Goal: Task Accomplishment & Management: Manage account settings

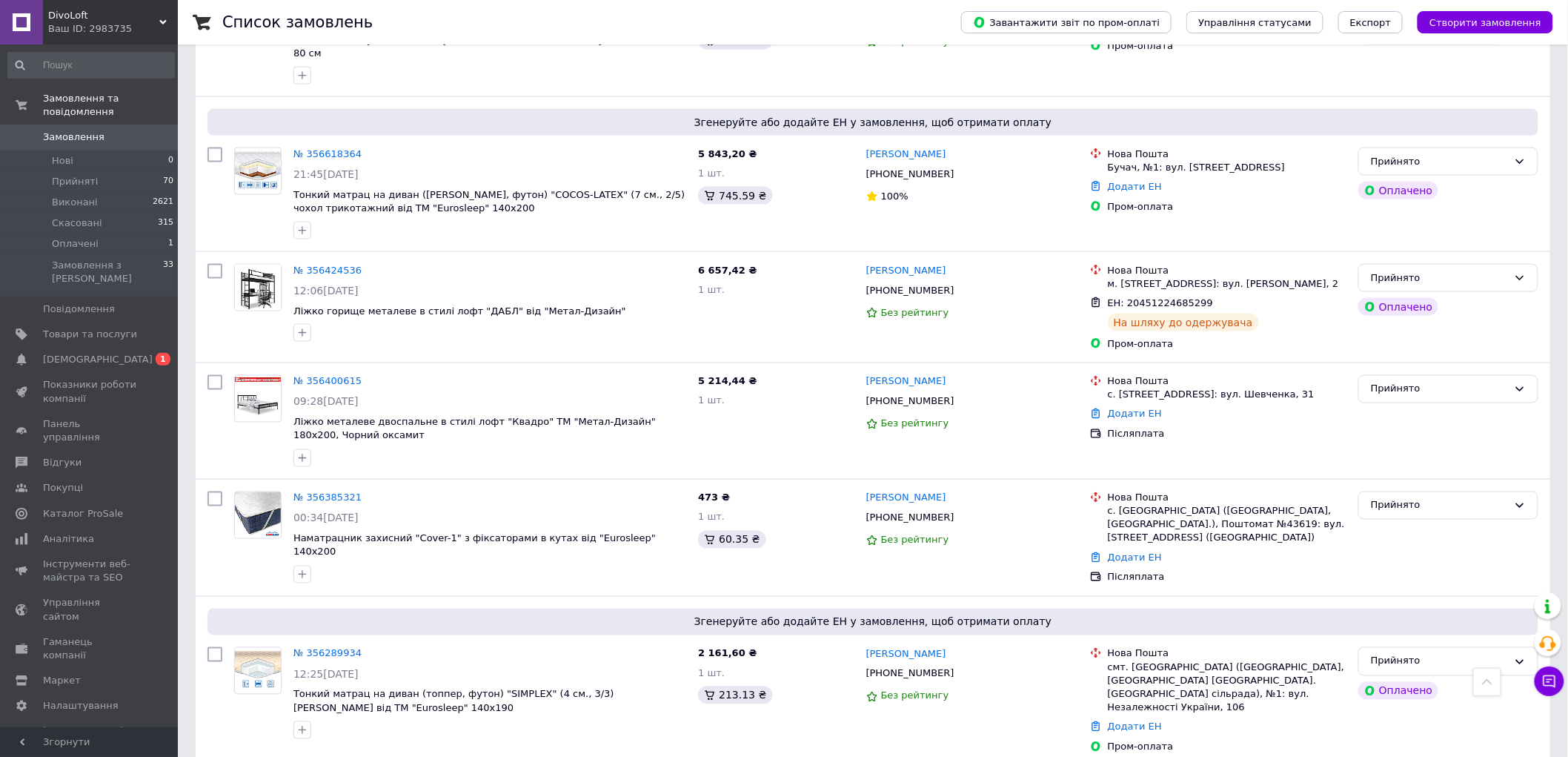
scroll to position [823, 0]
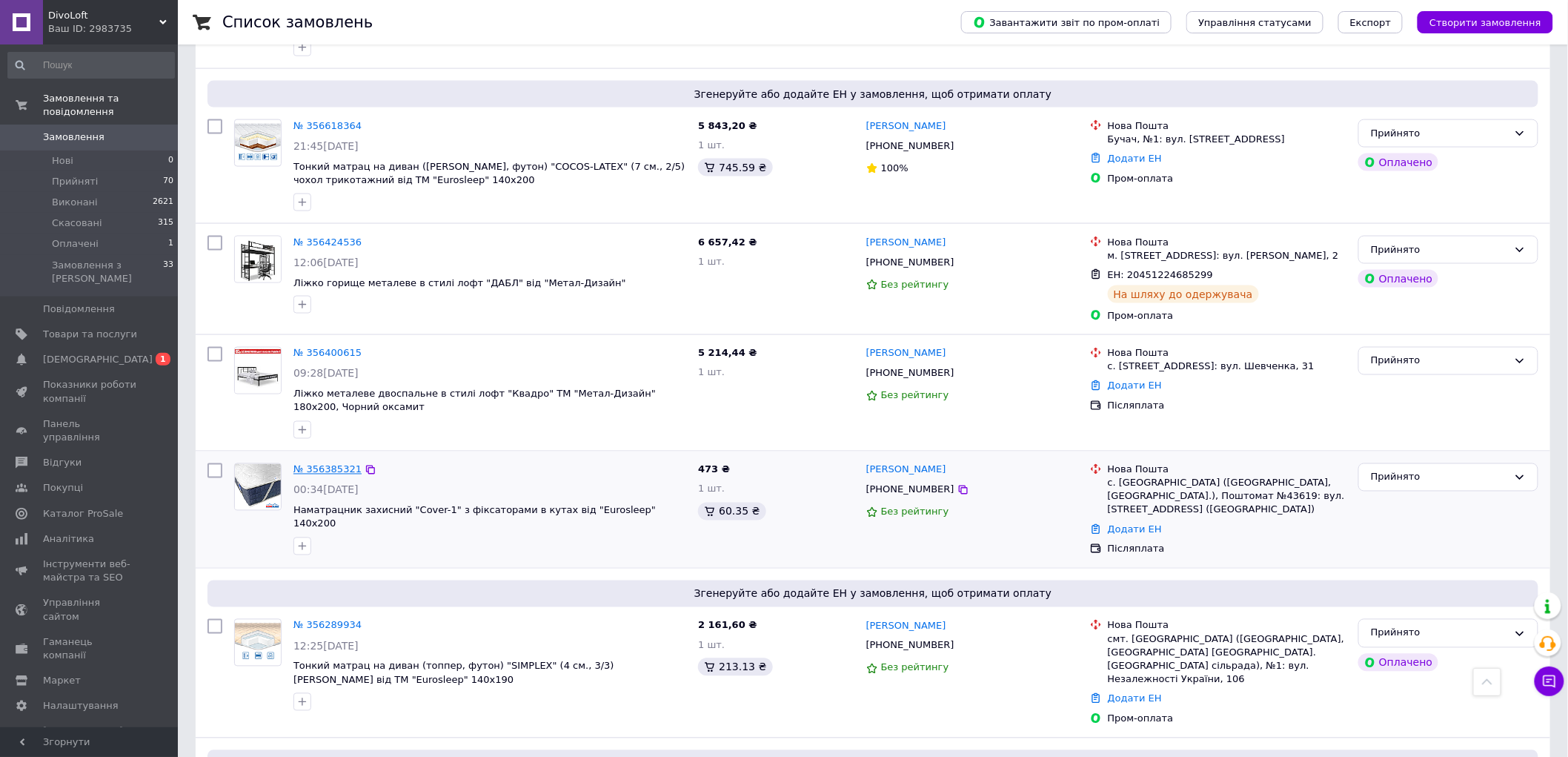
click at [308, 464] on link "№ 356385321" at bounding box center [327, 470] width 68 height 11
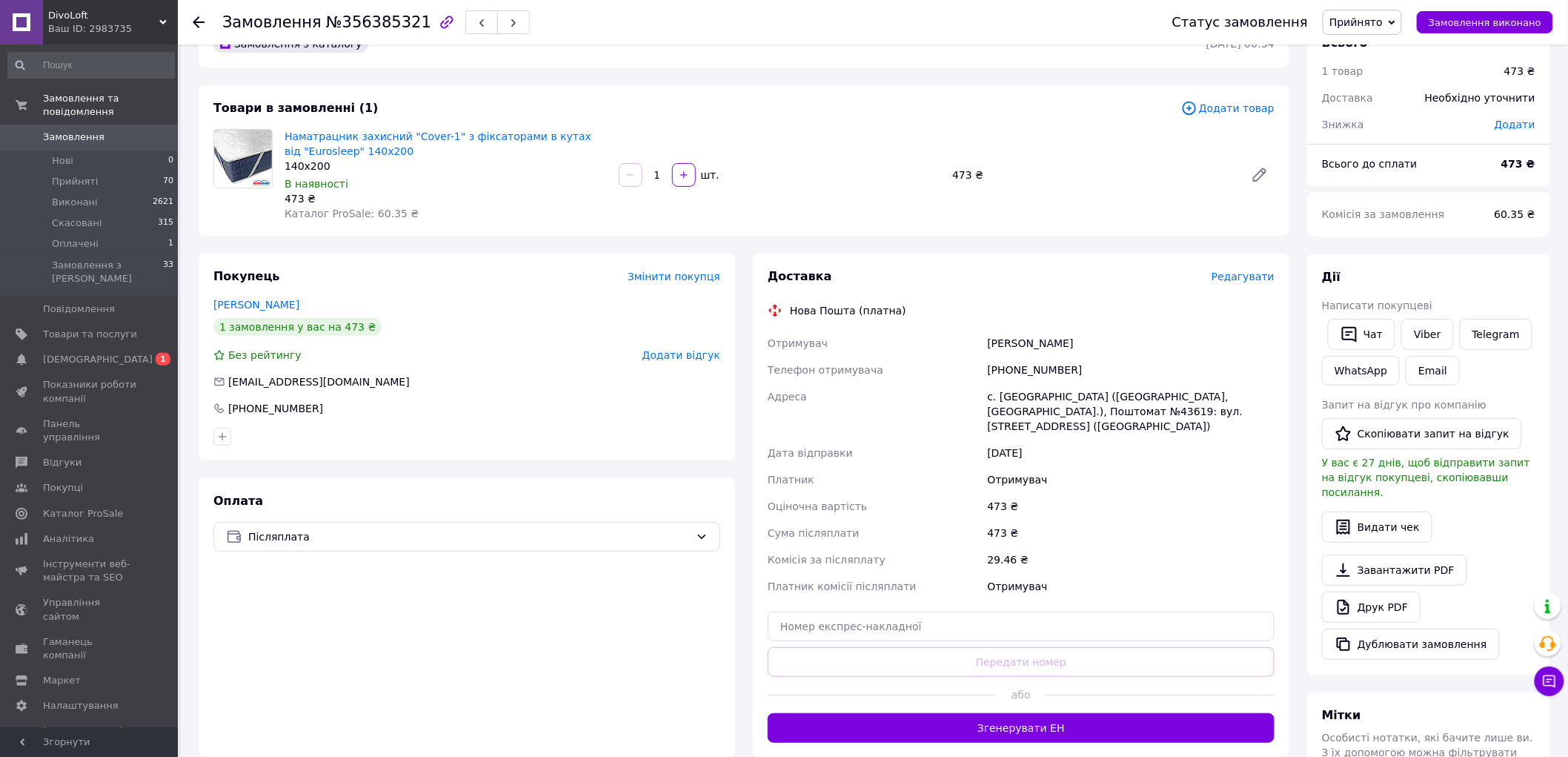
scroll to position [82, 0]
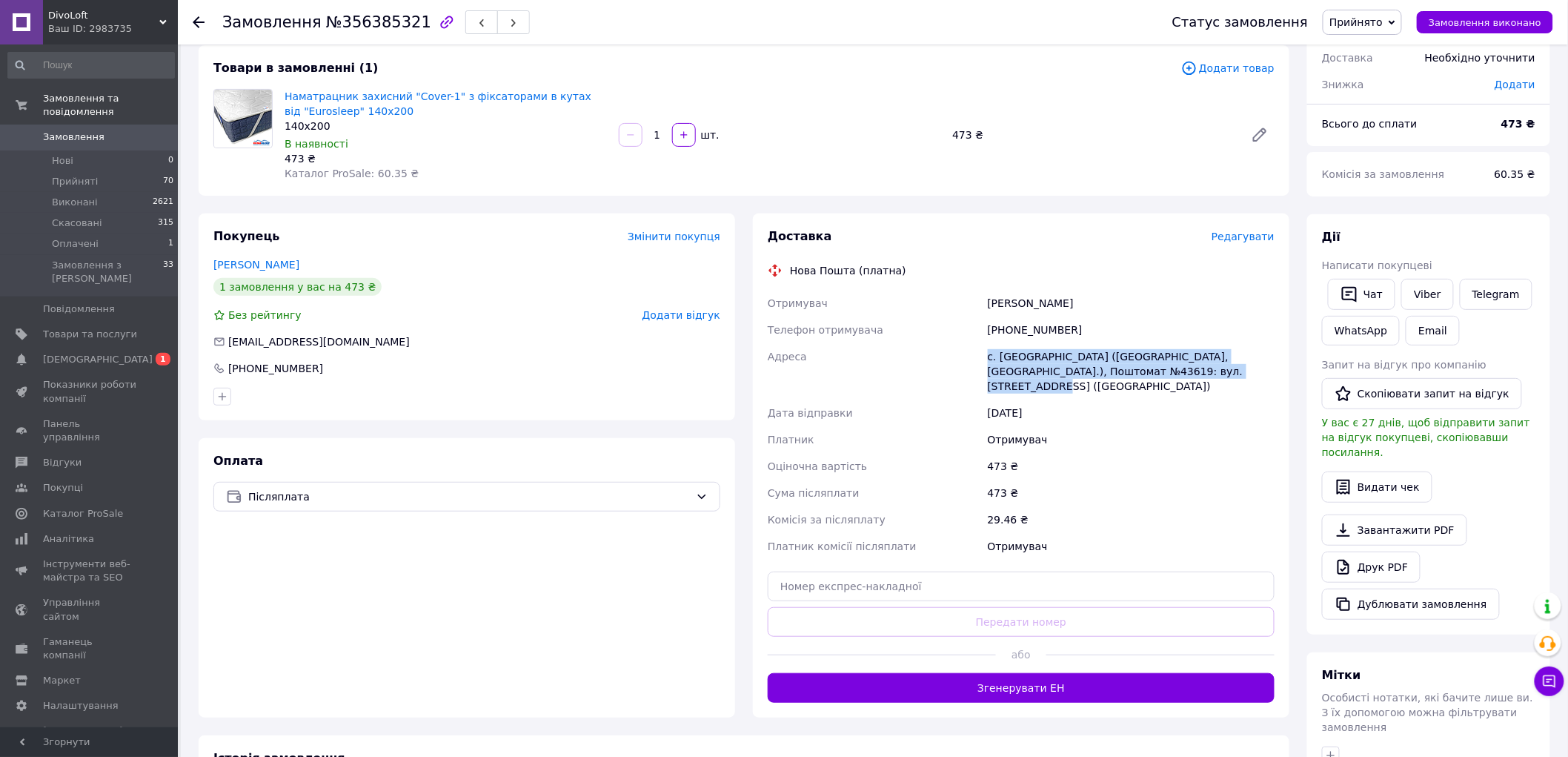
drag, startPoint x: 989, startPoint y: 357, endPoint x: 1208, endPoint y: 376, distance: 219.8
click at [1208, 376] on div "с. [GEOGRAPHIC_DATA] ([GEOGRAPHIC_DATA], [GEOGRAPHIC_DATA].), Поштомат №43619: …" at bounding box center [1131, 371] width 293 height 56
copy div "с. [GEOGRAPHIC_DATA] ([GEOGRAPHIC_DATA], [GEOGRAPHIC_DATA].), Поштомат №43619: …"
click at [1230, 479] on div "473 ₴" at bounding box center [1131, 492] width 293 height 26
click at [1253, 230] on span "Редагувати" at bounding box center [1244, 236] width 63 height 12
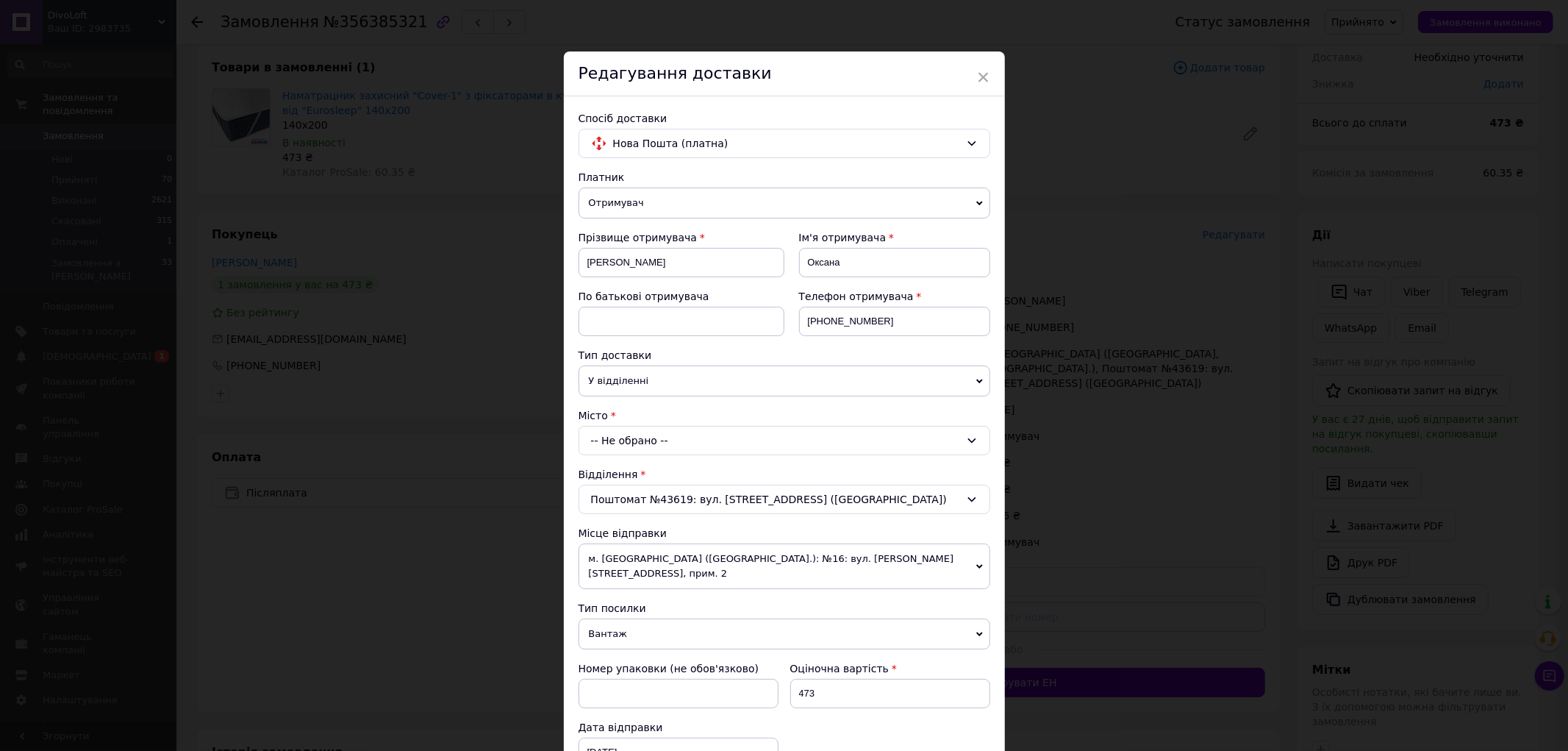
click at [890, 499] on div "Поштомат №43619: вул. Воздвиженська, 2а (Універсам)" at bounding box center [784, 499] width 412 height 29
click at [890, 499] on div "Поштомат №43619: вул. Воздвиженська, 2а (Універсам) Немає збігів. Спробуйте змі…" at bounding box center [784, 499] width 412 height 29
click at [892, 437] on div "-- Не обрано --" at bounding box center [784, 440] width 412 height 29
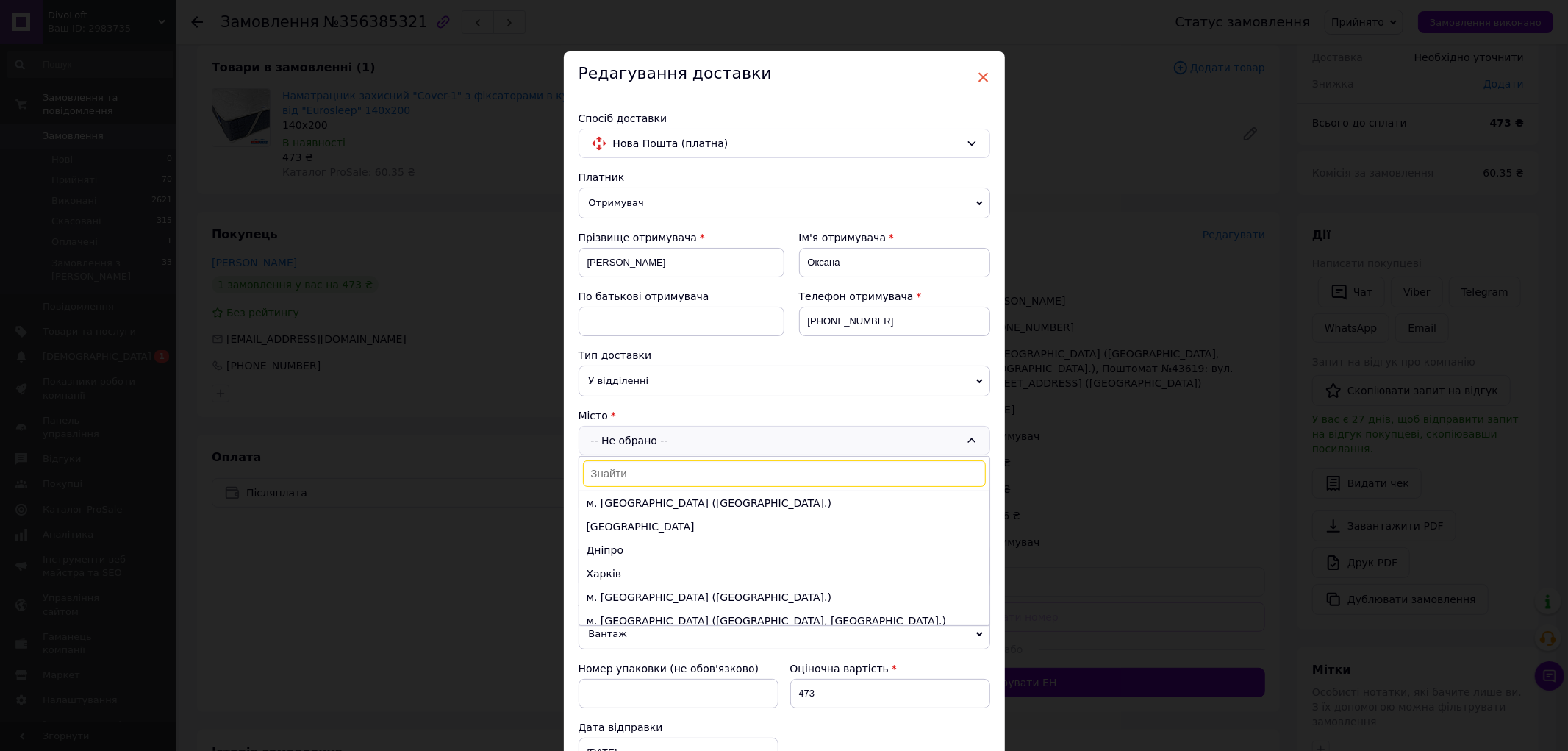
click at [987, 74] on span "×" at bounding box center [984, 77] width 13 height 25
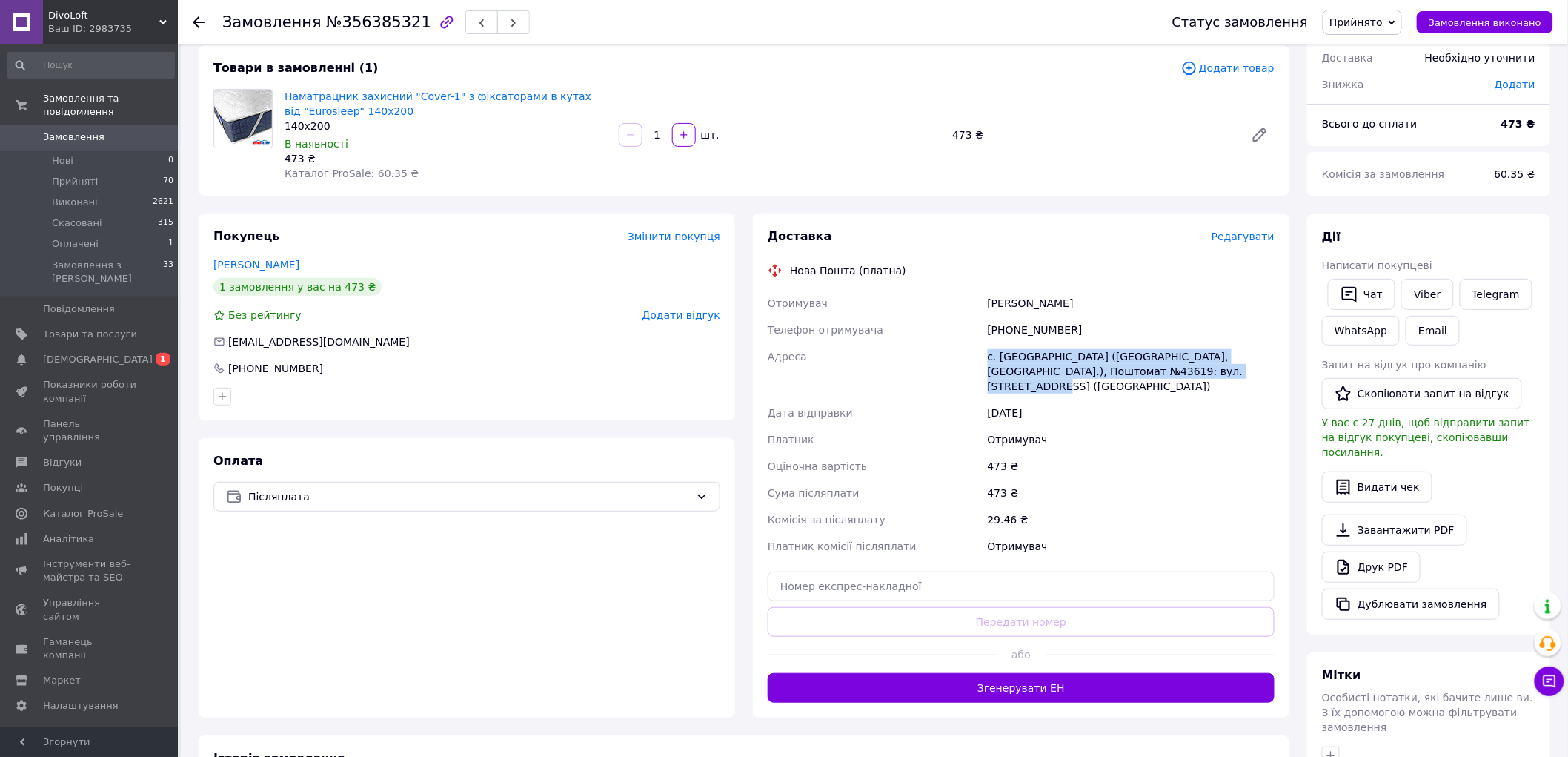
drag, startPoint x: 988, startPoint y: 356, endPoint x: 1205, endPoint y: 369, distance: 217.4
click at [1205, 369] on div "с. [GEOGRAPHIC_DATA] ([GEOGRAPHIC_DATA], [GEOGRAPHIC_DATA].), Поштомат №43619: …" at bounding box center [1131, 371] width 293 height 56
copy div "с. [GEOGRAPHIC_DATA] ([GEOGRAPHIC_DATA], [GEOGRAPHIC_DATA].), Поштомат №43619: …"
click at [1030, 353] on div "с. [GEOGRAPHIC_DATA] ([GEOGRAPHIC_DATA], [GEOGRAPHIC_DATA].), Поштомат №43619: …" at bounding box center [1131, 371] width 293 height 56
drag, startPoint x: 989, startPoint y: 357, endPoint x: 1193, endPoint y: 350, distance: 204.1
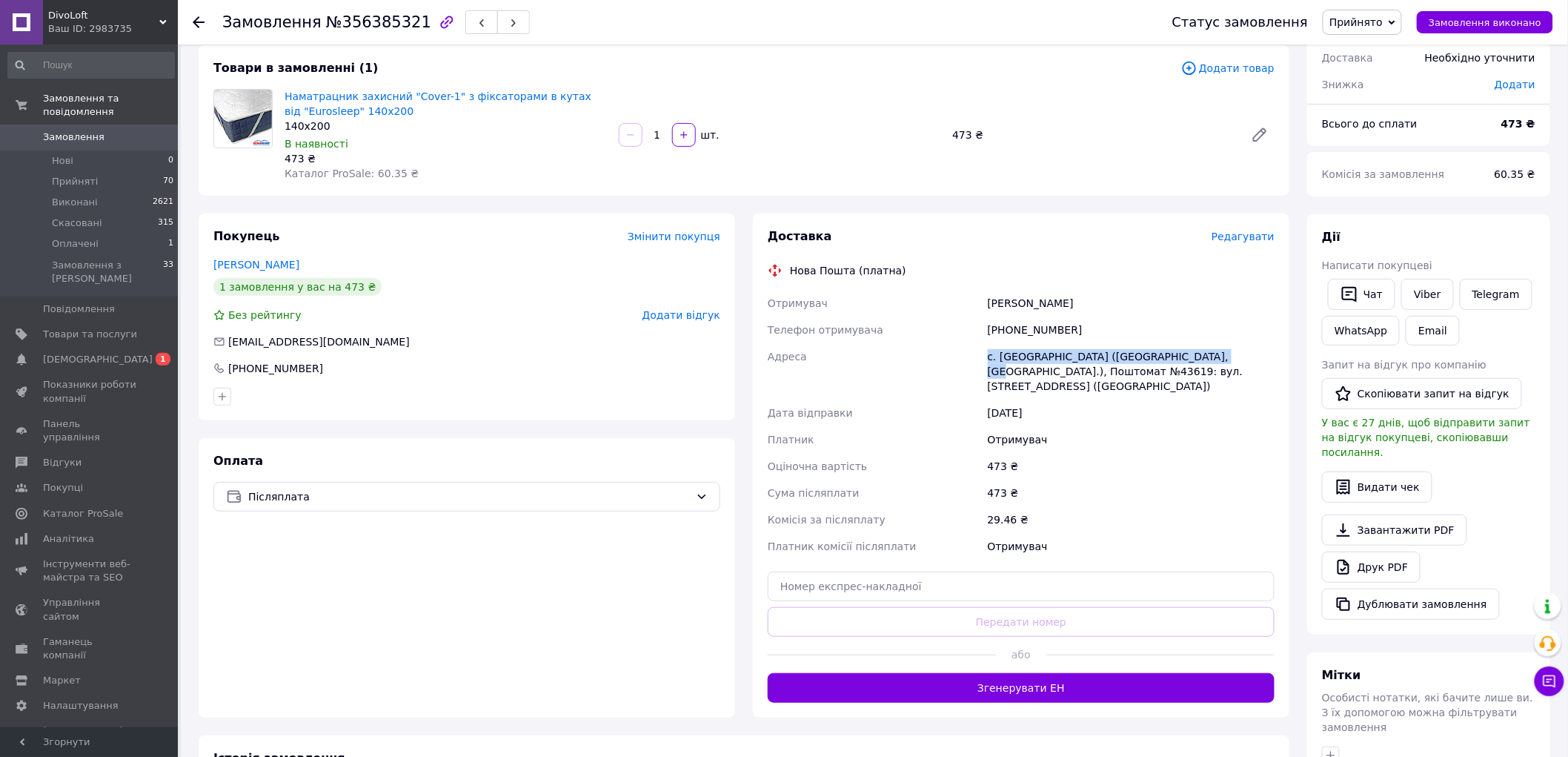
click at [1193, 350] on div "с. [GEOGRAPHIC_DATA] ([GEOGRAPHIC_DATA], [GEOGRAPHIC_DATA].), Поштомат №43619: …" at bounding box center [1131, 371] width 293 height 56
copy div "с. Княжичі (Київська обл., Фастівський р-н.)"
click at [1119, 270] on div "Нова Пошта (платна)" at bounding box center [1022, 271] width 515 height 15
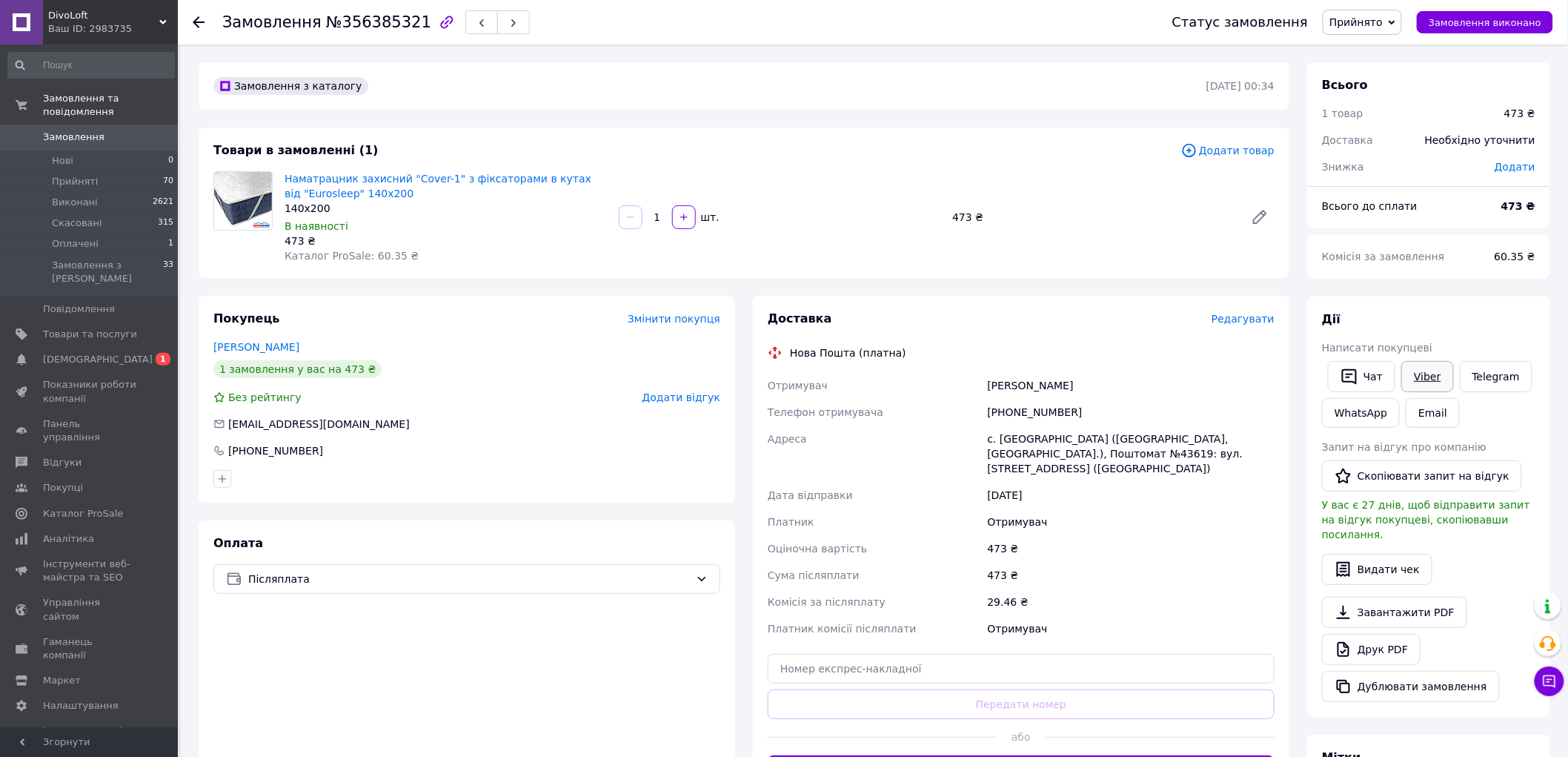
click at [1421, 373] on link "Viber" at bounding box center [1427, 376] width 52 height 31
click at [1258, 318] on span "Редагувати" at bounding box center [1244, 319] width 63 height 12
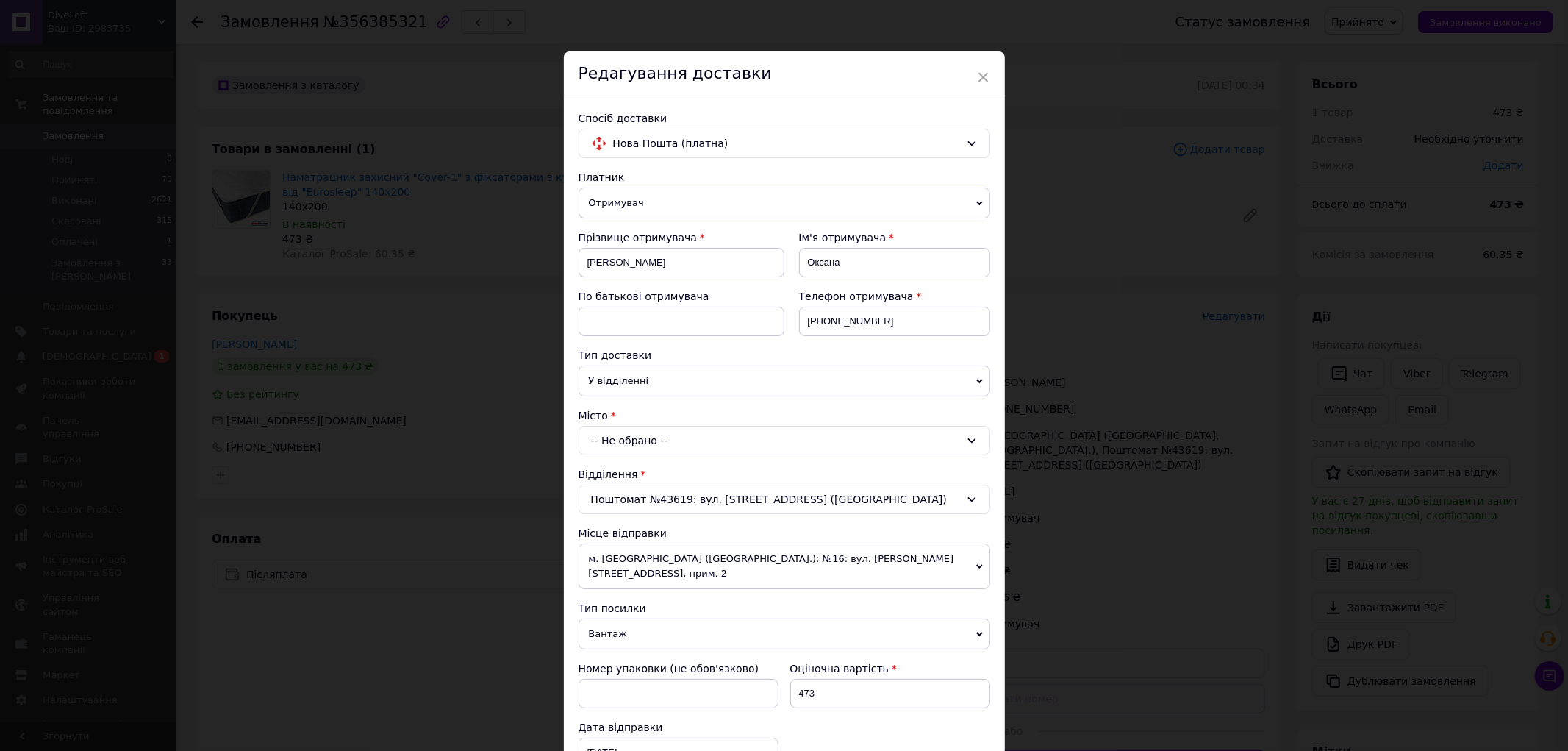
click at [777, 376] on span "У відділенні" at bounding box center [784, 381] width 412 height 31
click at [708, 425] on li "В поштоматі" at bounding box center [784, 431] width 412 height 22
click at [699, 496] on div "-- Не обрано --" at bounding box center [784, 499] width 412 height 29
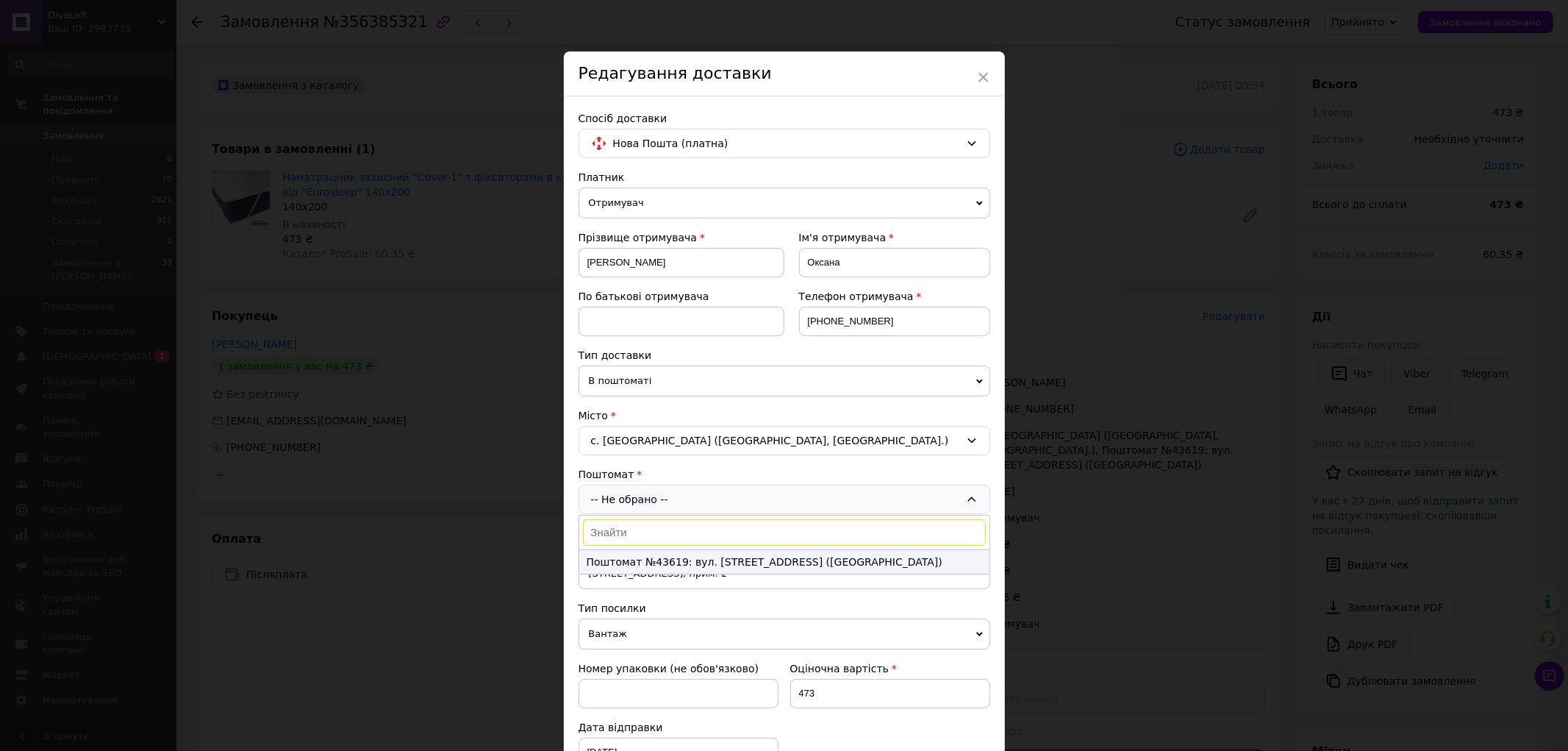
click at [696, 564] on li "Поштомат №43619: вул. Воздвиженська, 2а (Універсам)" at bounding box center [784, 562] width 410 height 24
click at [987, 77] on span "×" at bounding box center [984, 77] width 13 height 25
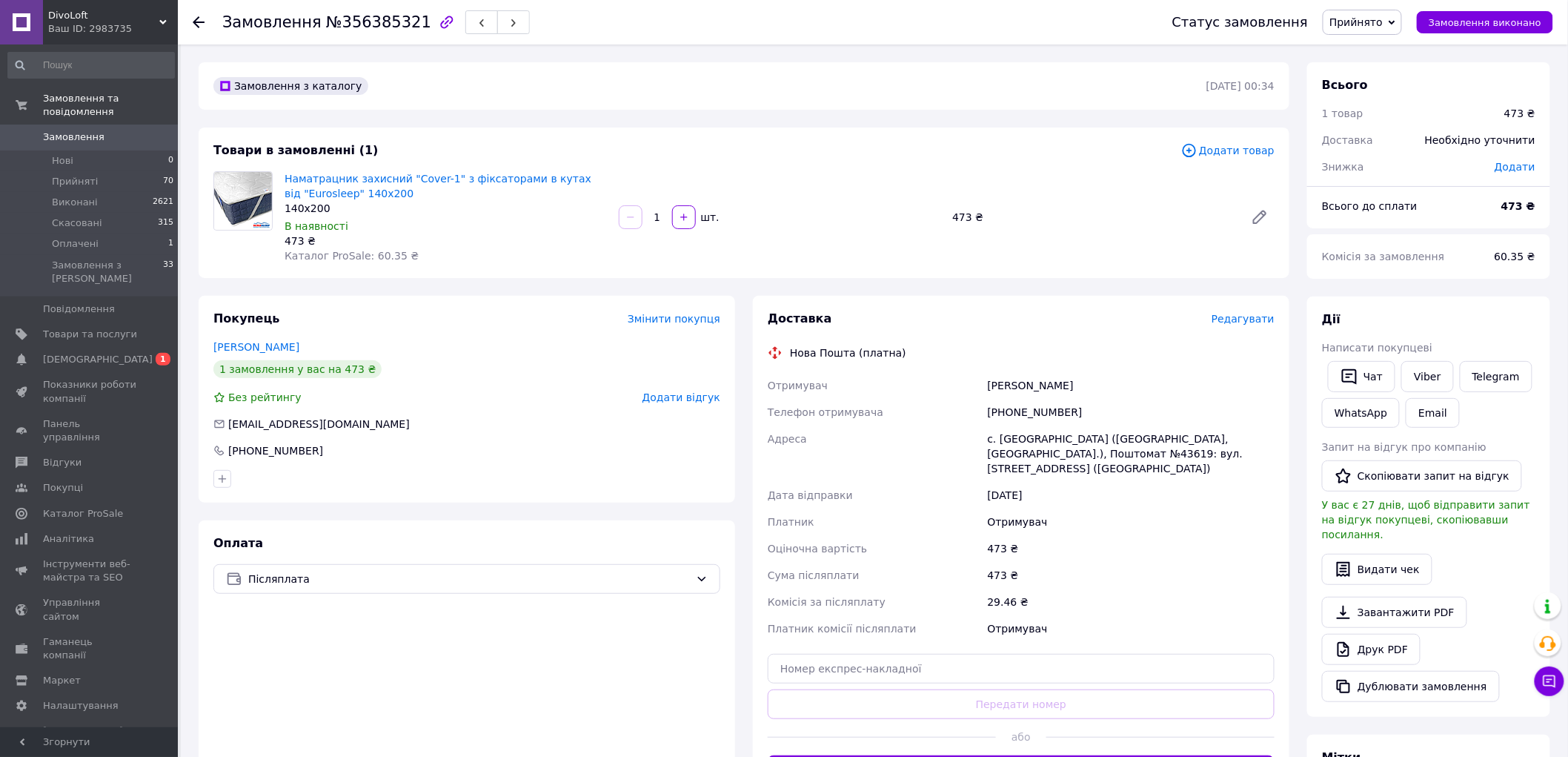
click at [334, 640] on div "Оплата Післяплата" at bounding box center [466, 660] width 536 height 279
